Goal: Task Accomplishment & Management: Manage account settings

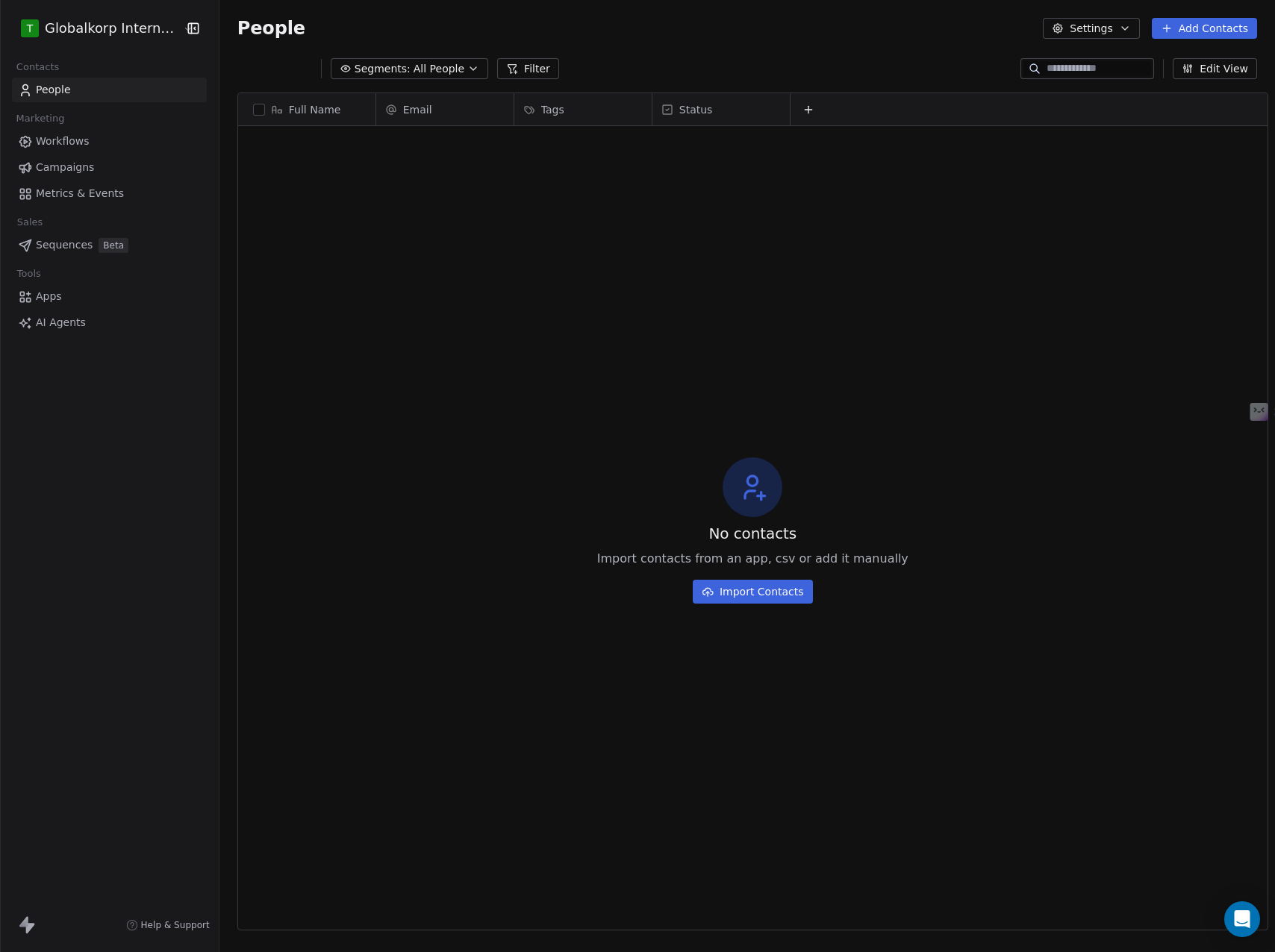
scroll to position [827, 1054]
click at [135, 31] on html "T Globalkorp International Contacts People Marketing Workflows Campaigns Metric…" at bounding box center [637, 476] width 1275 height 952
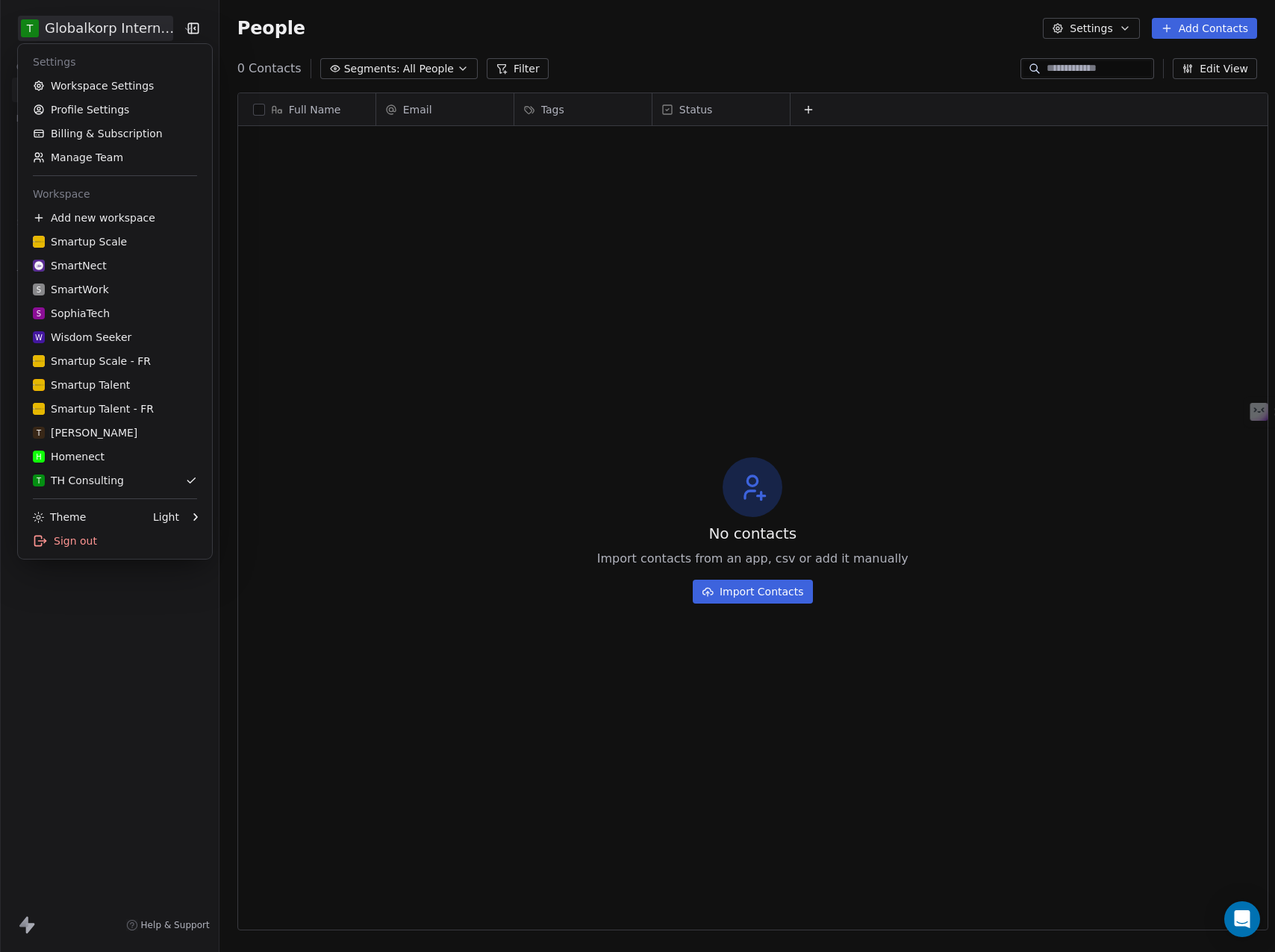
click at [134, 31] on html "T Globalkorp International Contacts People Marketing Workflows Campaigns Metric…" at bounding box center [637, 476] width 1275 height 952
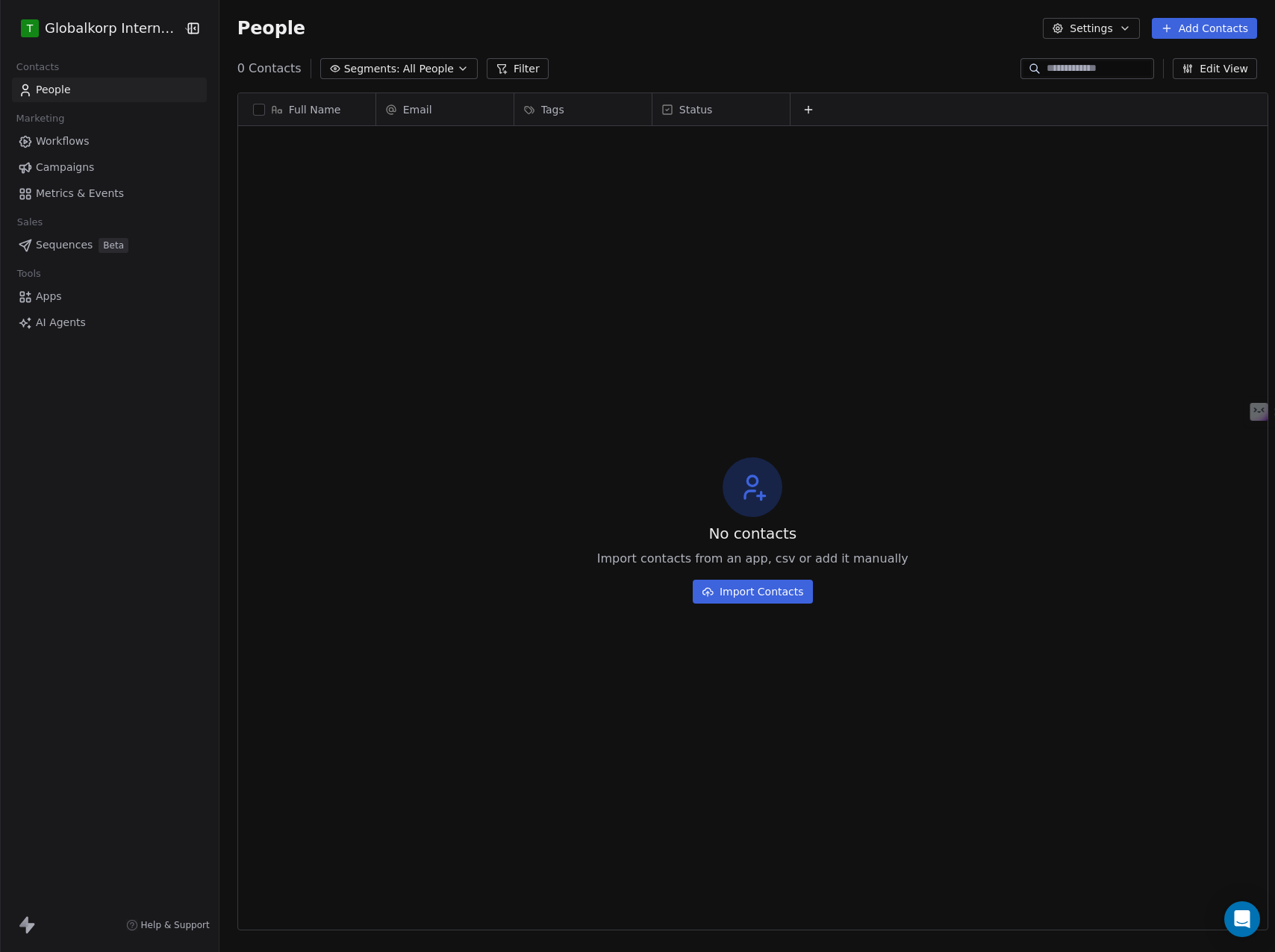
click at [130, 23] on html "T Globalkorp International Contacts People Marketing Workflows Campaigns Metric…" at bounding box center [637, 476] width 1275 height 952
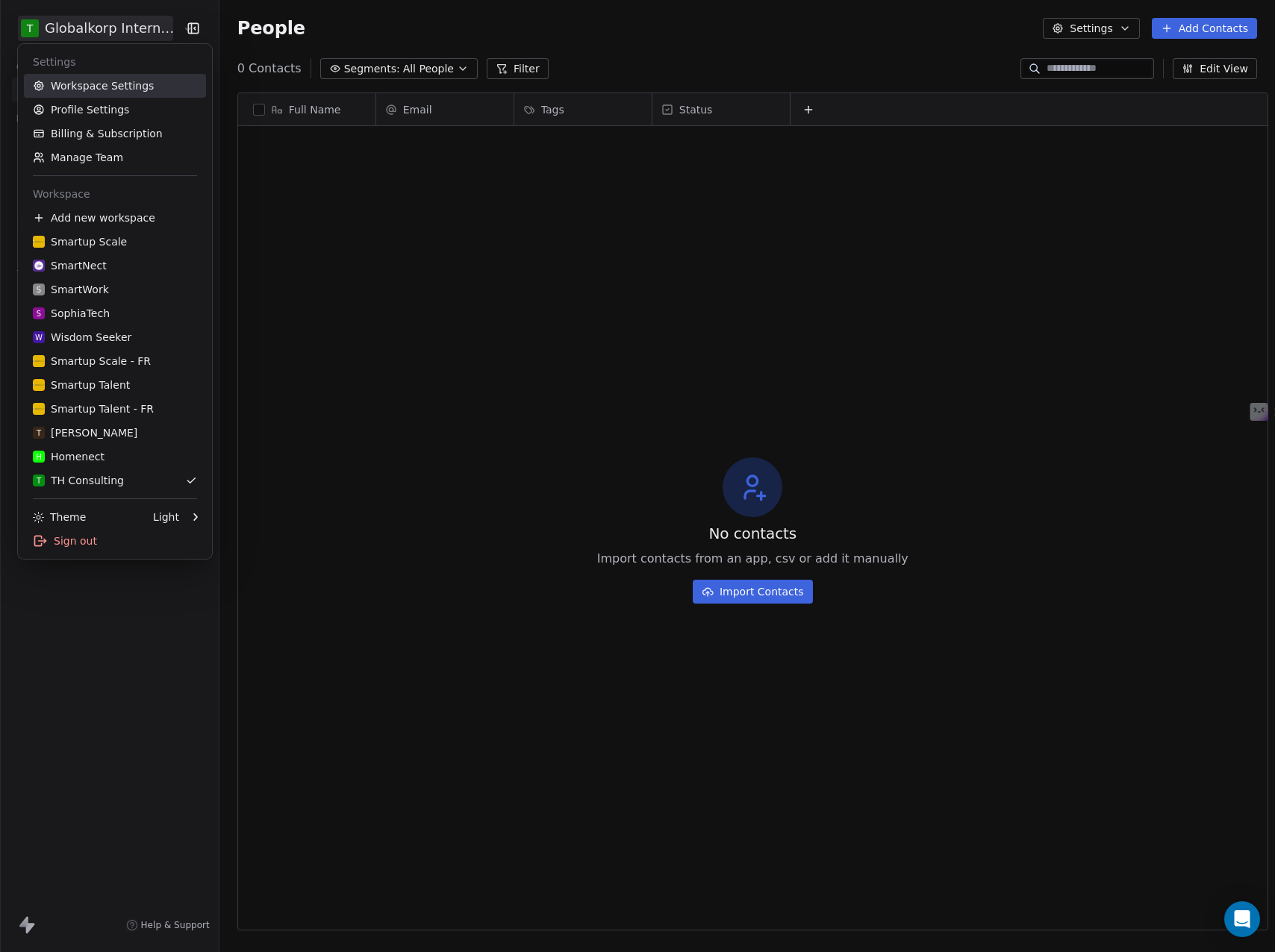
click at [101, 85] on link "Workspace Settings" at bounding box center [115, 86] width 182 height 24
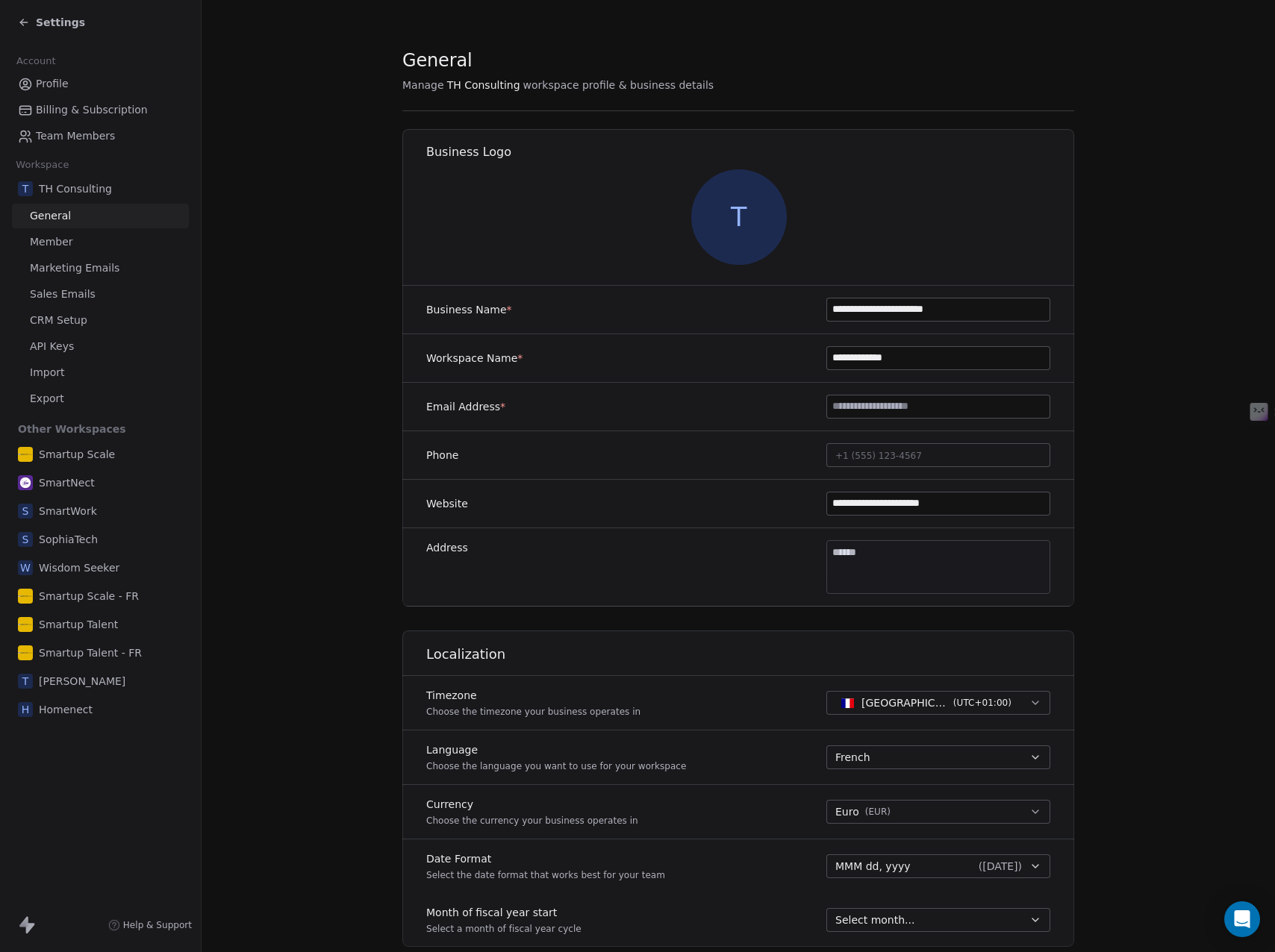
click at [68, 267] on span "Marketing Emails" at bounding box center [75, 268] width 90 height 15
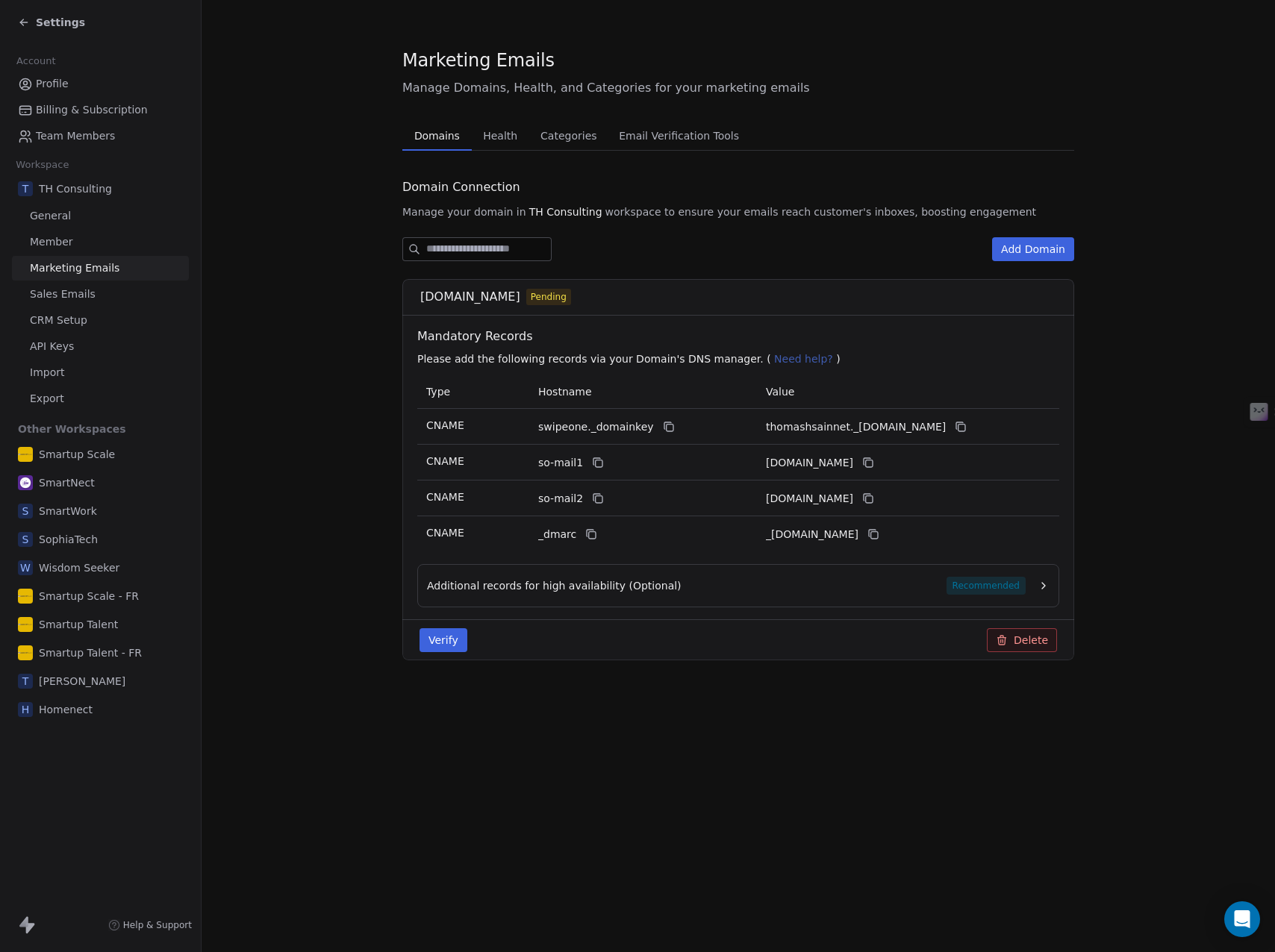
click at [67, 301] on span "Sales Emails" at bounding box center [63, 294] width 66 height 15
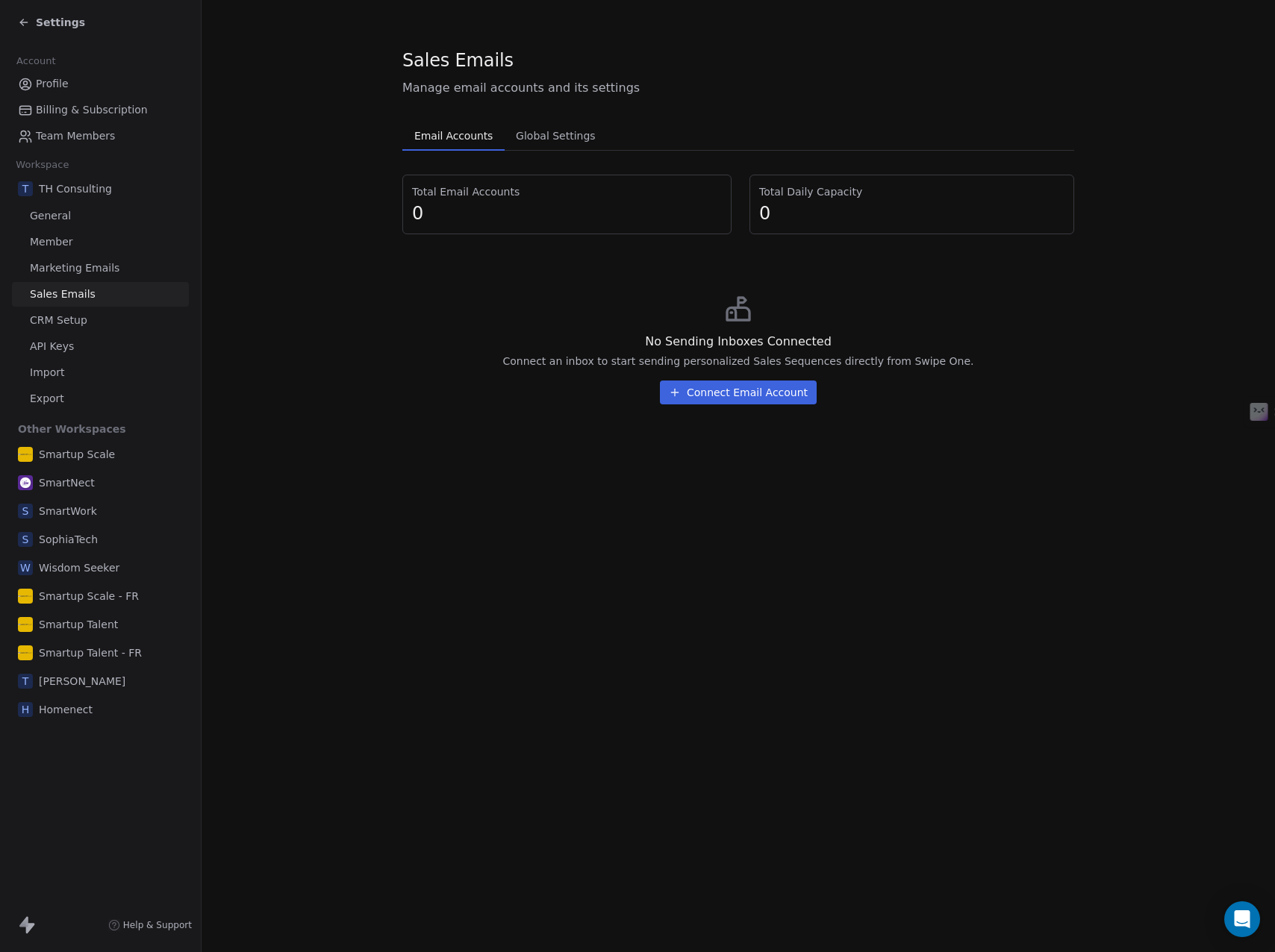
click at [79, 261] on span "Marketing Emails" at bounding box center [75, 268] width 90 height 15
